Goal: Task Accomplishment & Management: Use online tool/utility

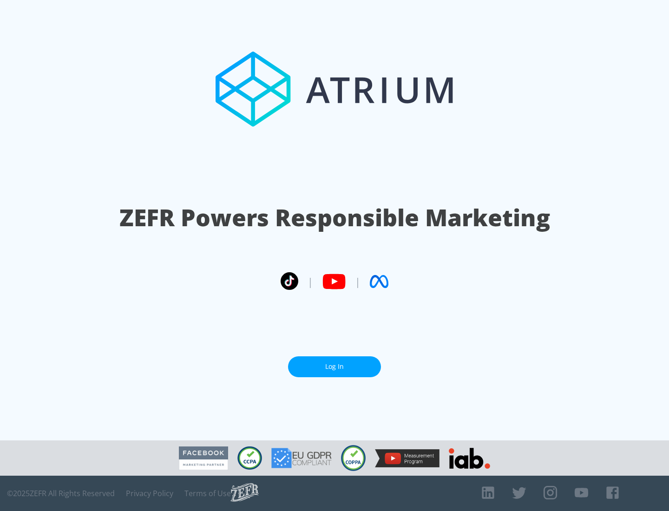
click at [334, 363] on link "Log In" at bounding box center [334, 366] width 93 height 21
